Goal: Complete application form

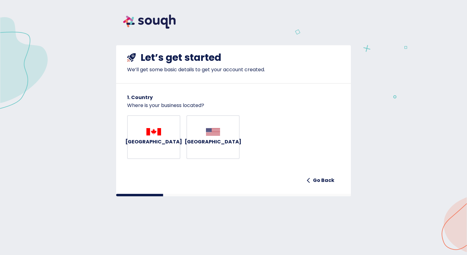
click at [148, 140] on div "[GEOGRAPHIC_DATA]" at bounding box center [153, 137] width 57 height 18
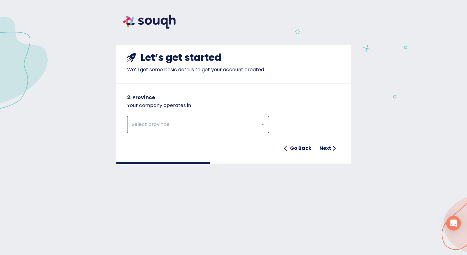
click at [160, 125] on input "text" at bounding box center [189, 125] width 119 height 12
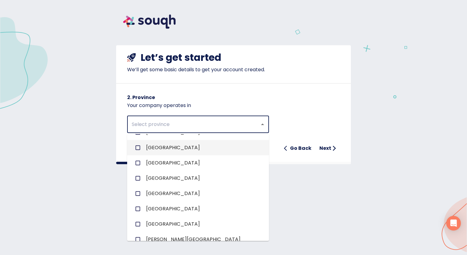
scroll to position [97, 0]
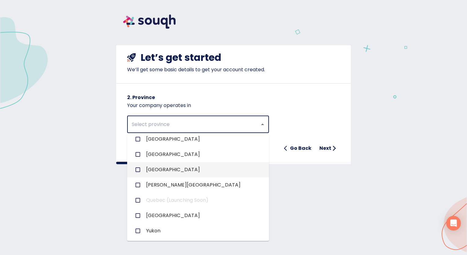
click at [152, 165] on li "[GEOGRAPHIC_DATA]" at bounding box center [198, 169] width 142 height 15
checkbox input "true"
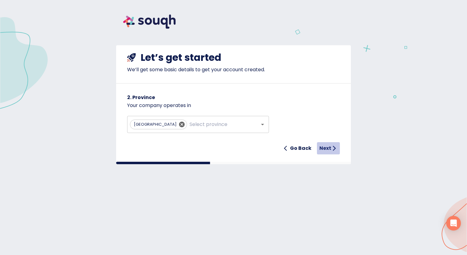
click at [326, 146] on h6 "Next" at bounding box center [325, 148] width 12 height 9
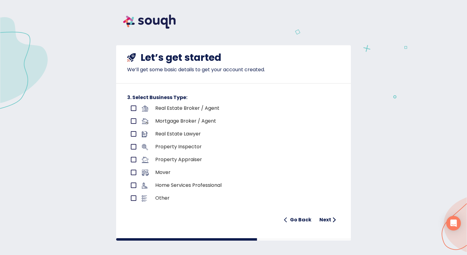
click at [208, 108] on p "Real Estate Broker / Agent" at bounding box center [233, 108] width 157 height 7
click at [206, 109] on p "Real Estate Broker / Agent" at bounding box center [233, 108] width 157 height 7
click at [132, 109] on input "primary checkbox" at bounding box center [133, 108] width 13 height 13
checkbox input "true"
click at [331, 217] on icon "submit" at bounding box center [334, 220] width 6 height 6
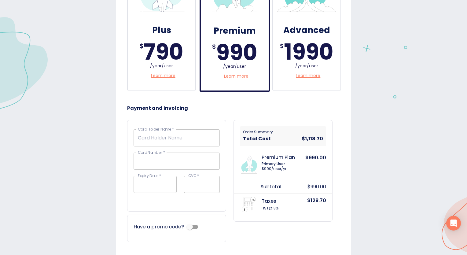
scroll to position [240, 0]
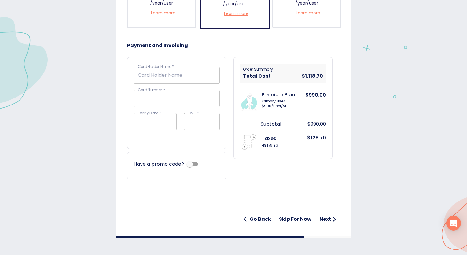
click at [190, 162] on input "checkbox" at bounding box center [189, 164] width 35 height 12
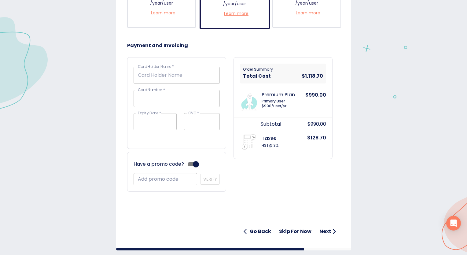
click at [185, 162] on input "checkbox" at bounding box center [195, 164] width 35 height 12
checkbox input "false"
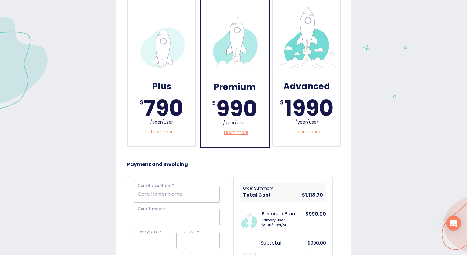
scroll to position [118, 0]
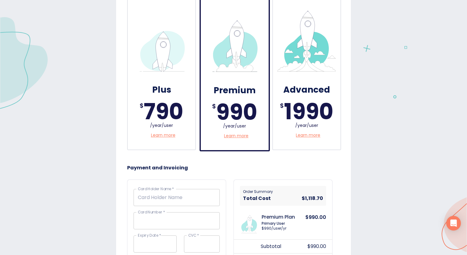
click at [233, 135] on p "Learn more" at bounding box center [236, 136] width 24 height 6
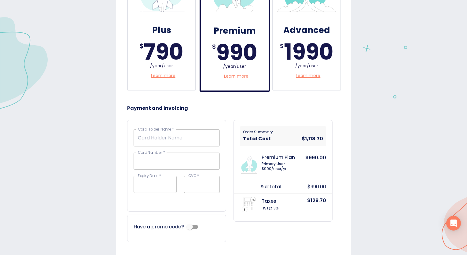
scroll to position [240, 0]
